Goal: Find specific page/section: Find specific page/section

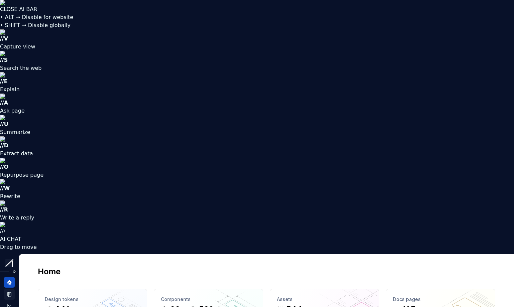
click at [9, 293] on icon "Documentation" at bounding box center [9, 295] width 3 height 4
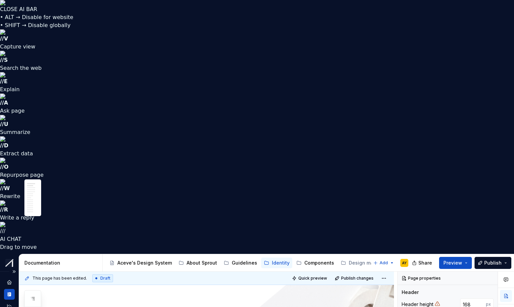
type textarea "*"
